Goal: Use online tool/utility

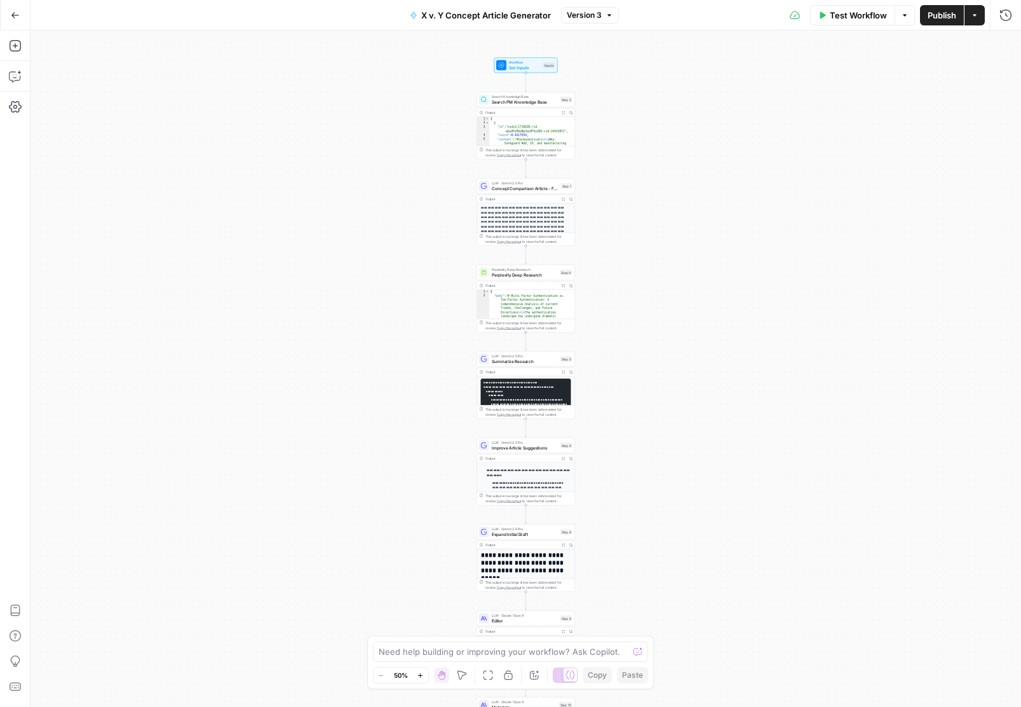
click at [417, 672] on icon "button" at bounding box center [420, 675] width 7 height 7
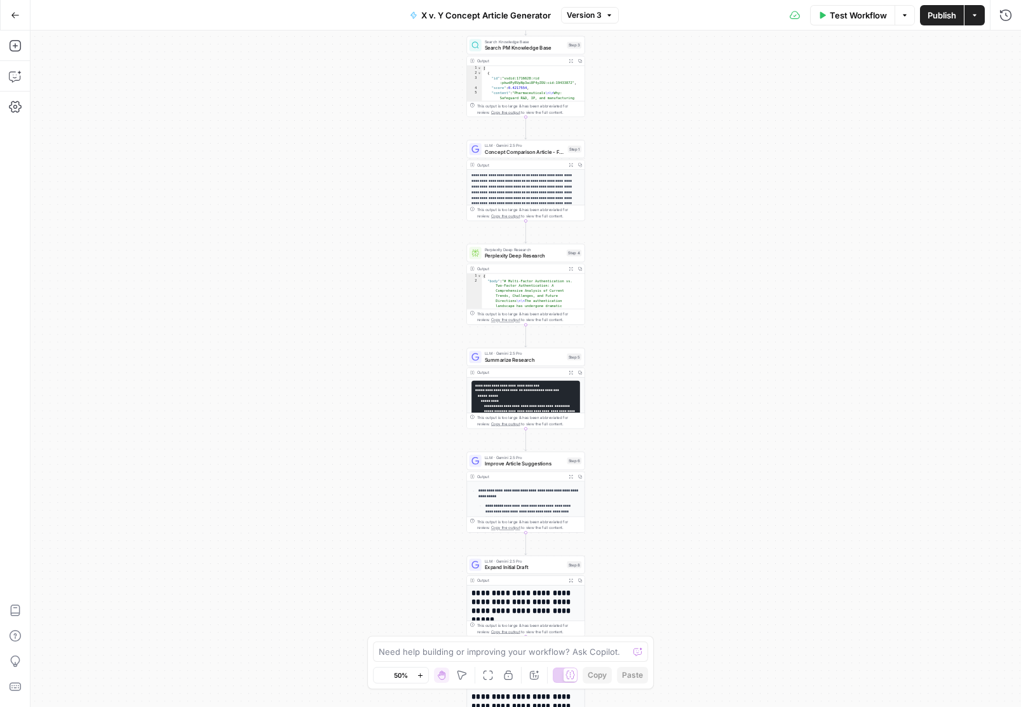
click at [417, 672] on icon "button" at bounding box center [420, 675] width 7 height 7
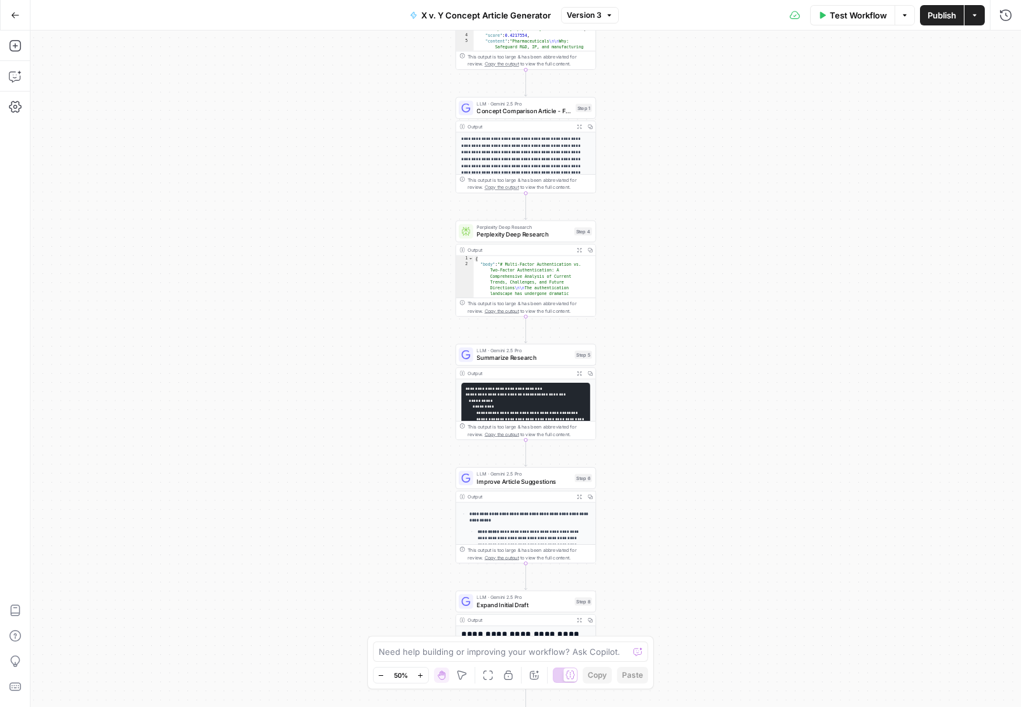
click at [417, 672] on icon "button" at bounding box center [420, 675] width 7 height 7
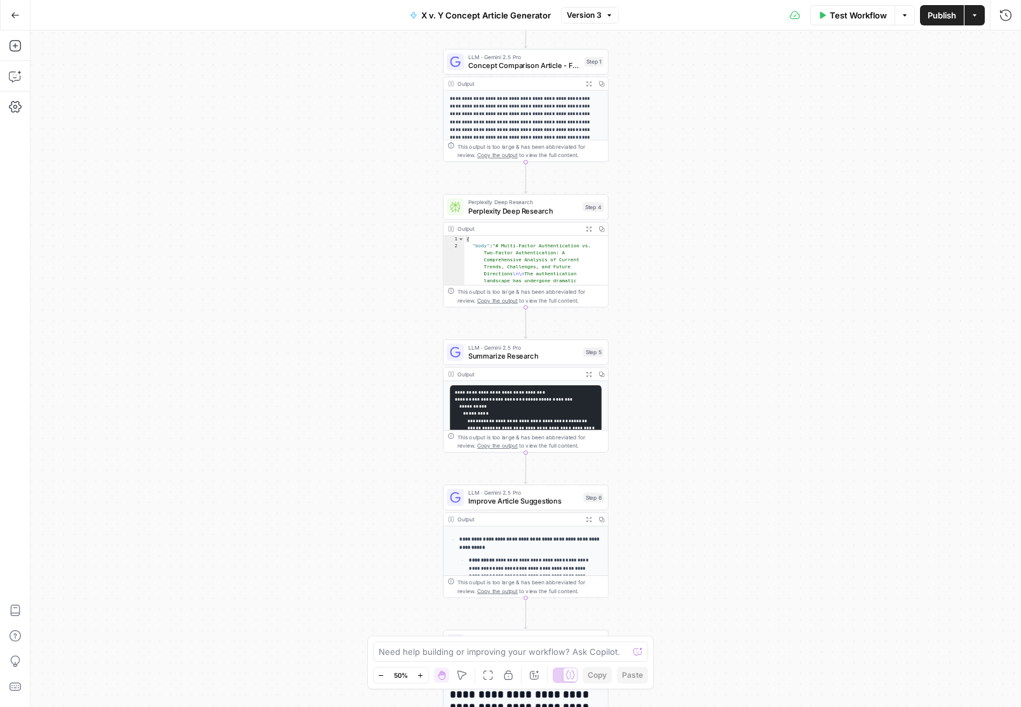
click at [417, 672] on icon "button" at bounding box center [420, 675] width 7 height 7
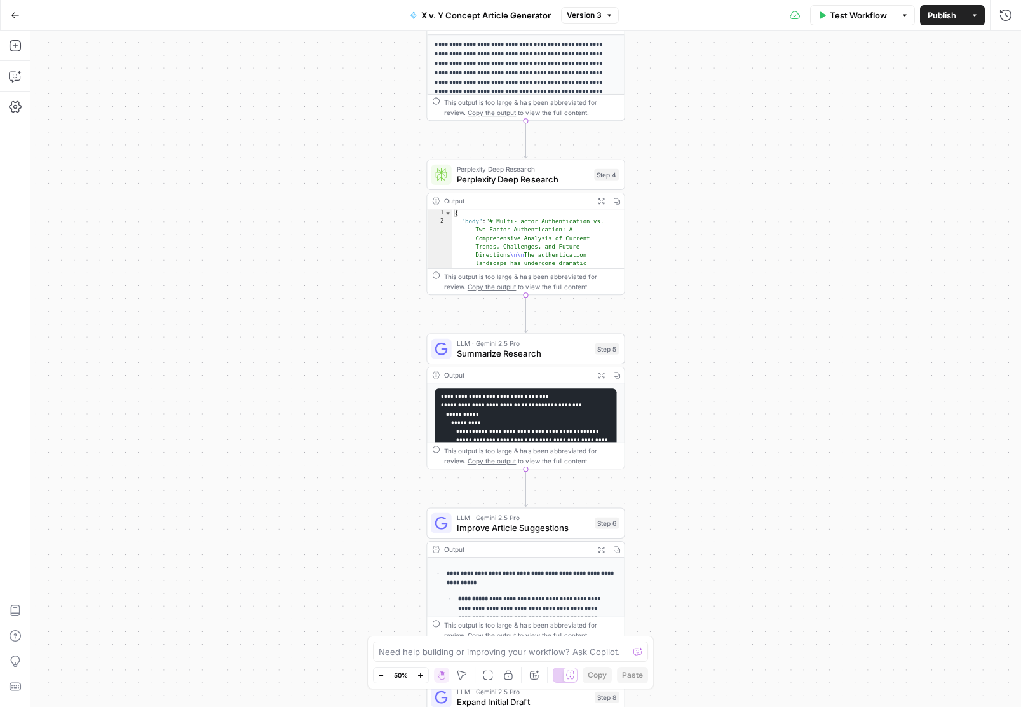
click at [417, 672] on icon "button" at bounding box center [420, 675] width 7 height 7
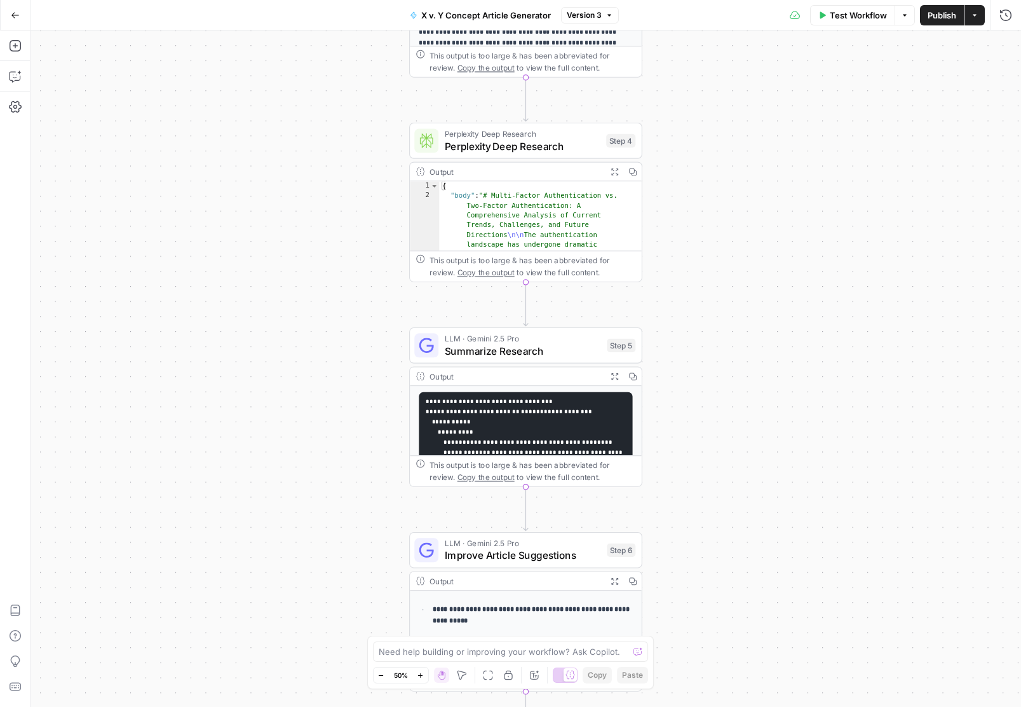
click at [417, 672] on icon "button" at bounding box center [420, 675] width 7 height 7
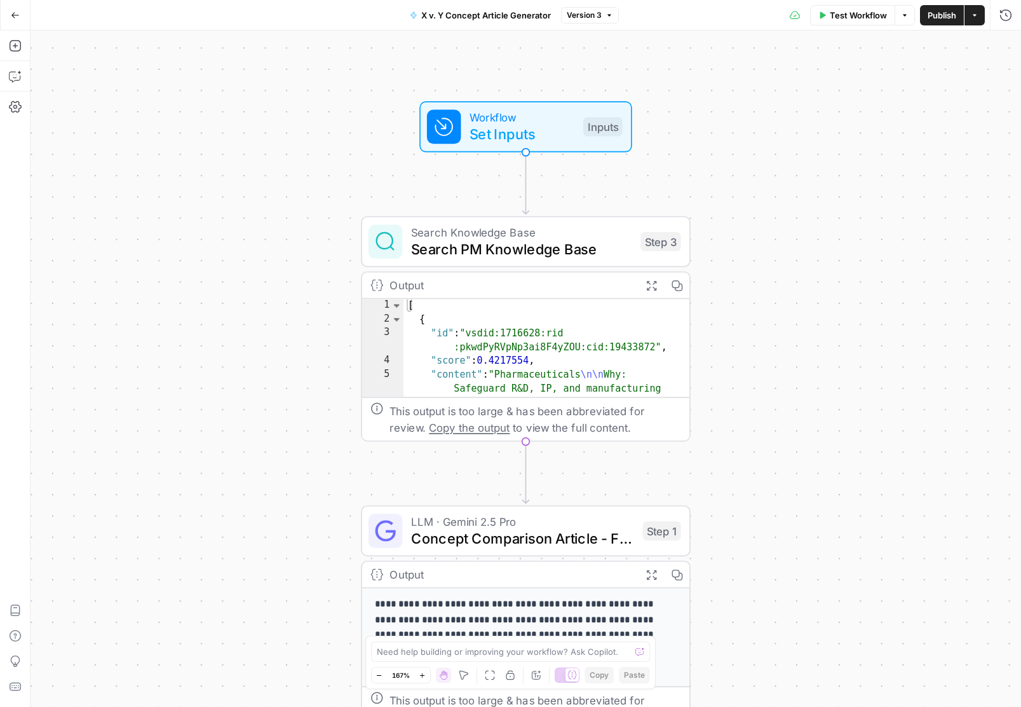
click at [381, 673] on icon "button" at bounding box center [379, 675] width 7 height 7
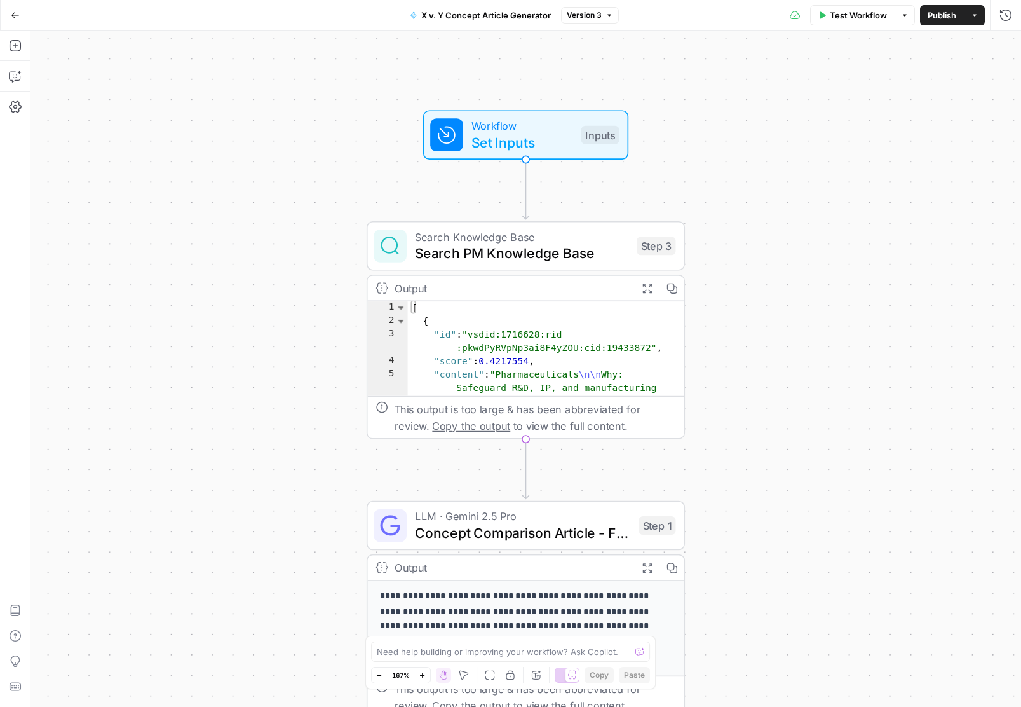
click at [381, 673] on icon "button" at bounding box center [379, 675] width 7 height 7
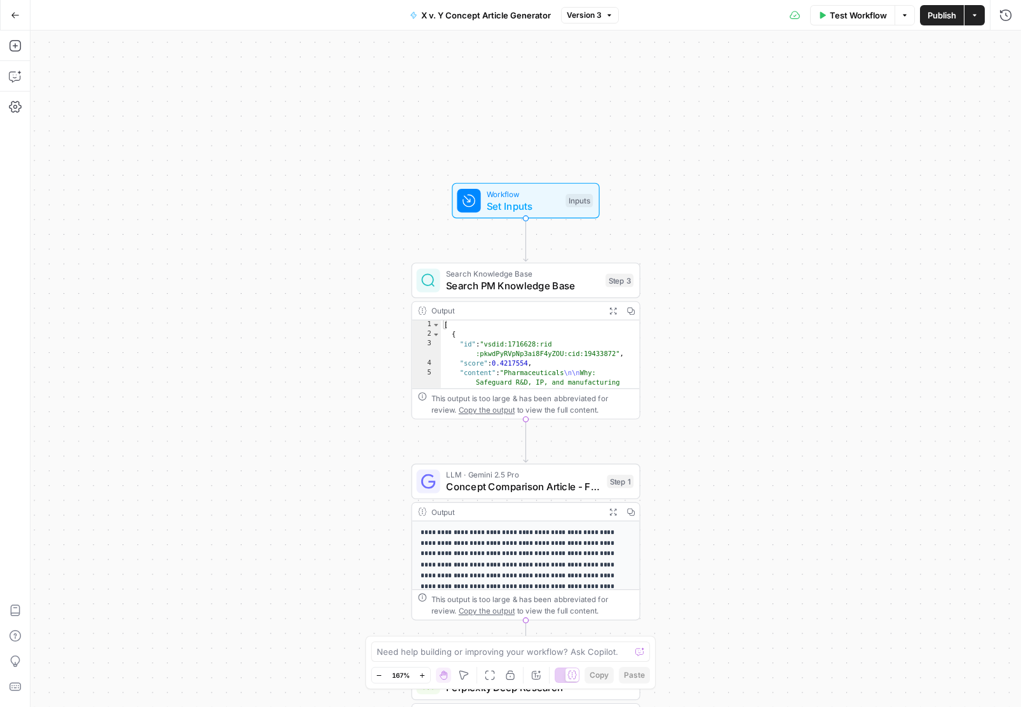
click at [381, 673] on icon "button" at bounding box center [379, 675] width 7 height 7
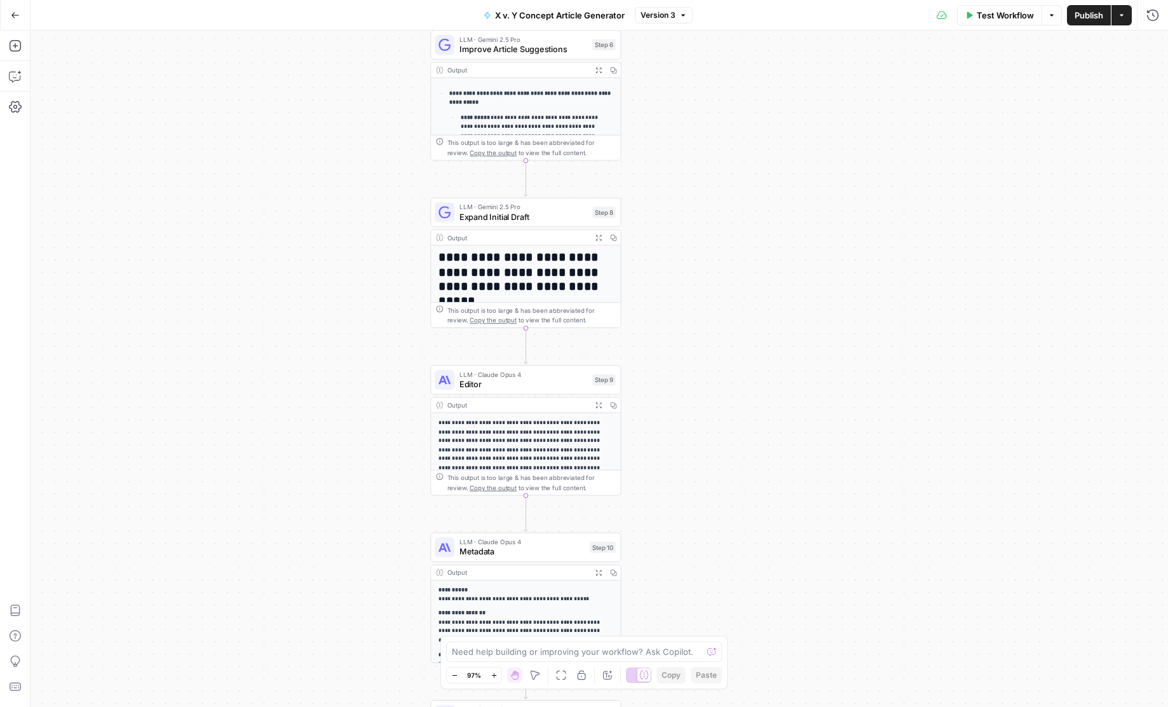
scroll to position [229, 0]
